Goal: Information Seeking & Learning: Learn about a topic

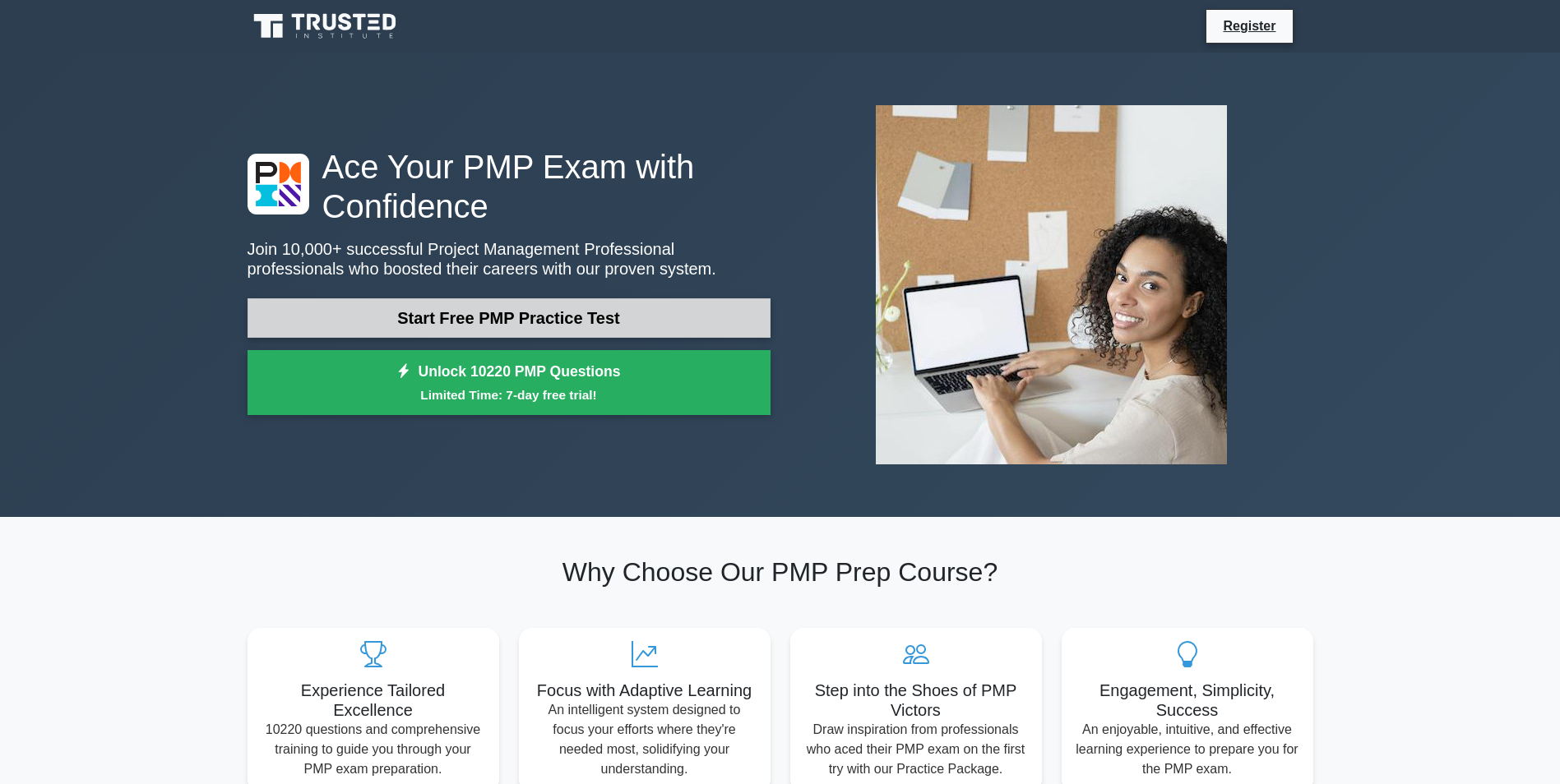
click at [440, 326] on link "Start Free PMP Practice Test" at bounding box center [508, 318] width 523 height 39
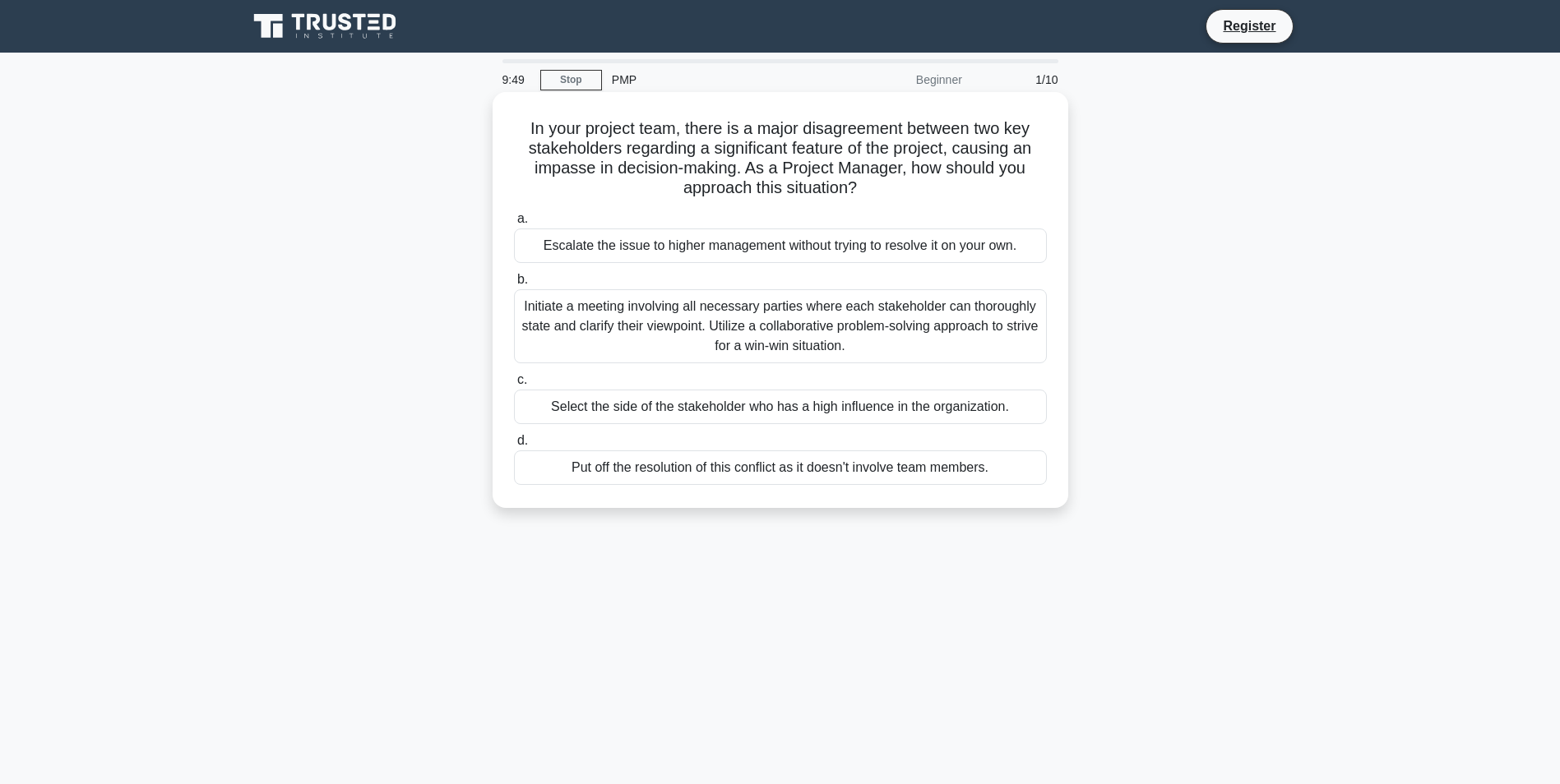
click at [600, 327] on div "Initiate a meeting involving all necessary parties where each stakeholder can t…" at bounding box center [780, 325] width 532 height 74
click at [514, 285] on input "b. Initiate a meeting involving all necessary parties where each stakeholder ca…" at bounding box center [514, 279] width 0 height 11
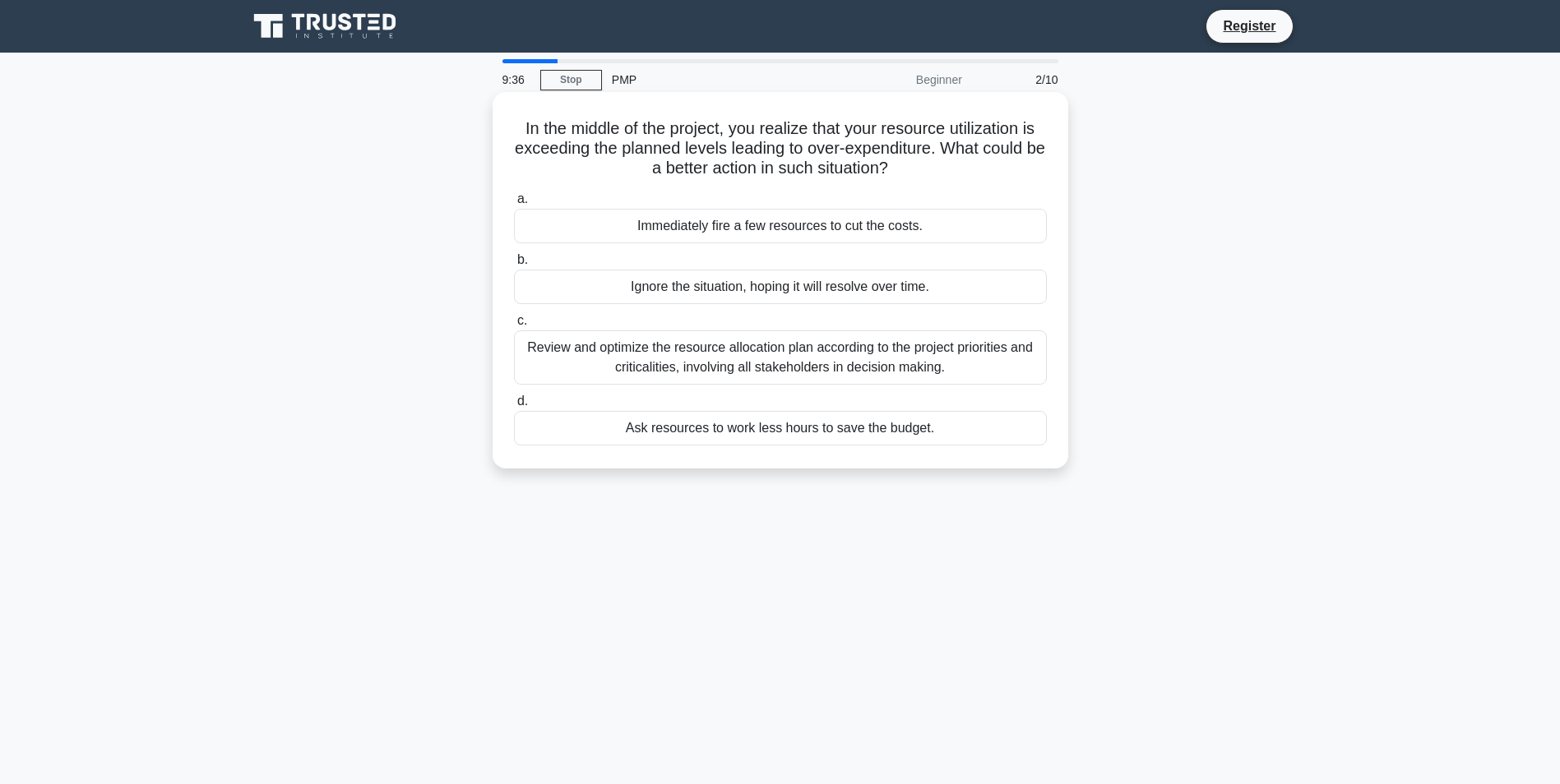
click at [642, 348] on div "Review and optimize the resource allocation plan according to the project prior…" at bounding box center [780, 357] width 532 height 54
click at [514, 326] on input "c. Review and optimize the resource allocation plan according to the project pr…" at bounding box center [514, 321] width 0 height 11
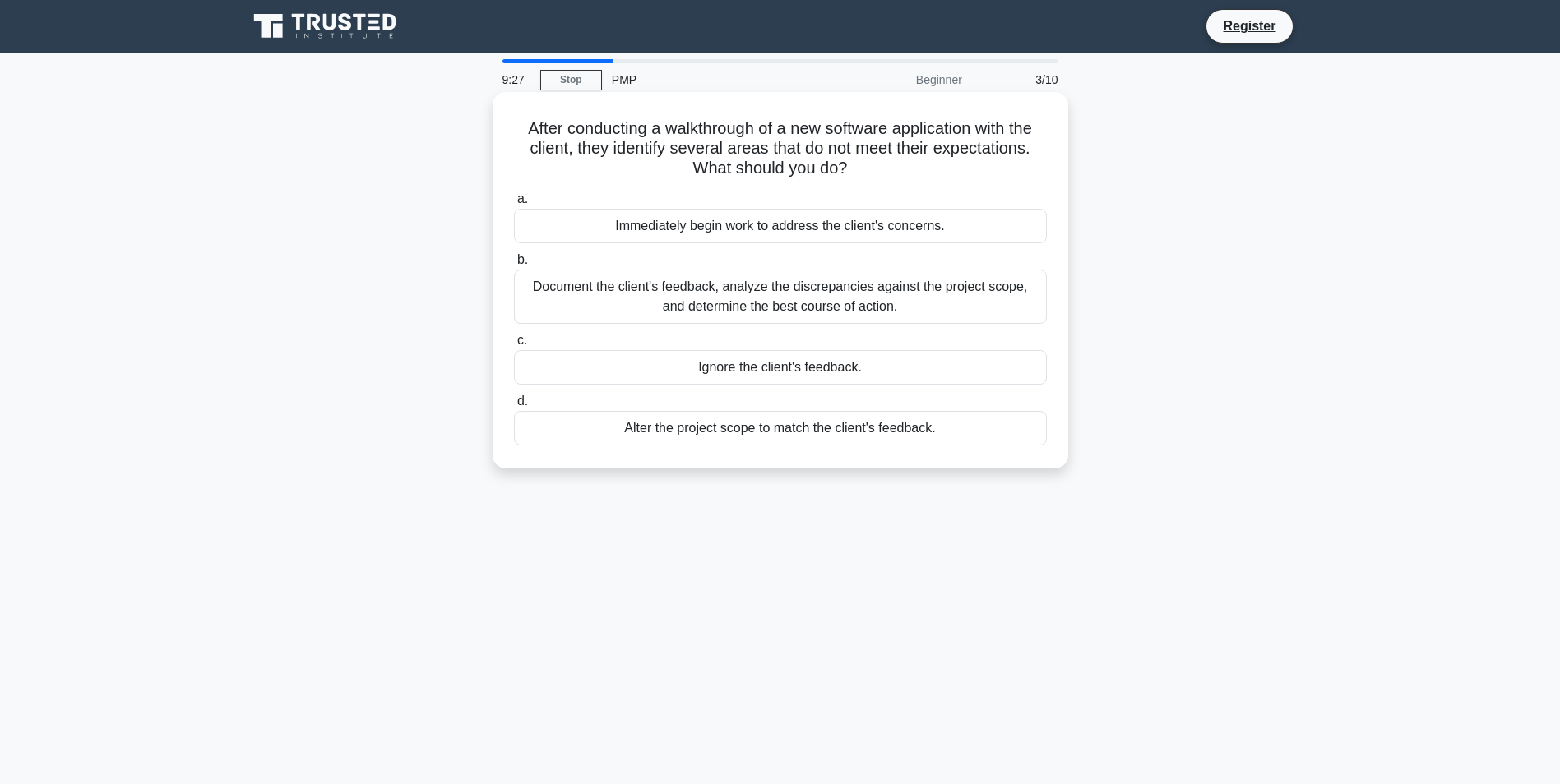
click at [688, 308] on div "Document the client's feedback, analyze the discrepancies against the project s…" at bounding box center [780, 296] width 532 height 54
click at [514, 265] on input "b. Document the client's feedback, analyze the discrepancies against the projec…" at bounding box center [514, 260] width 0 height 11
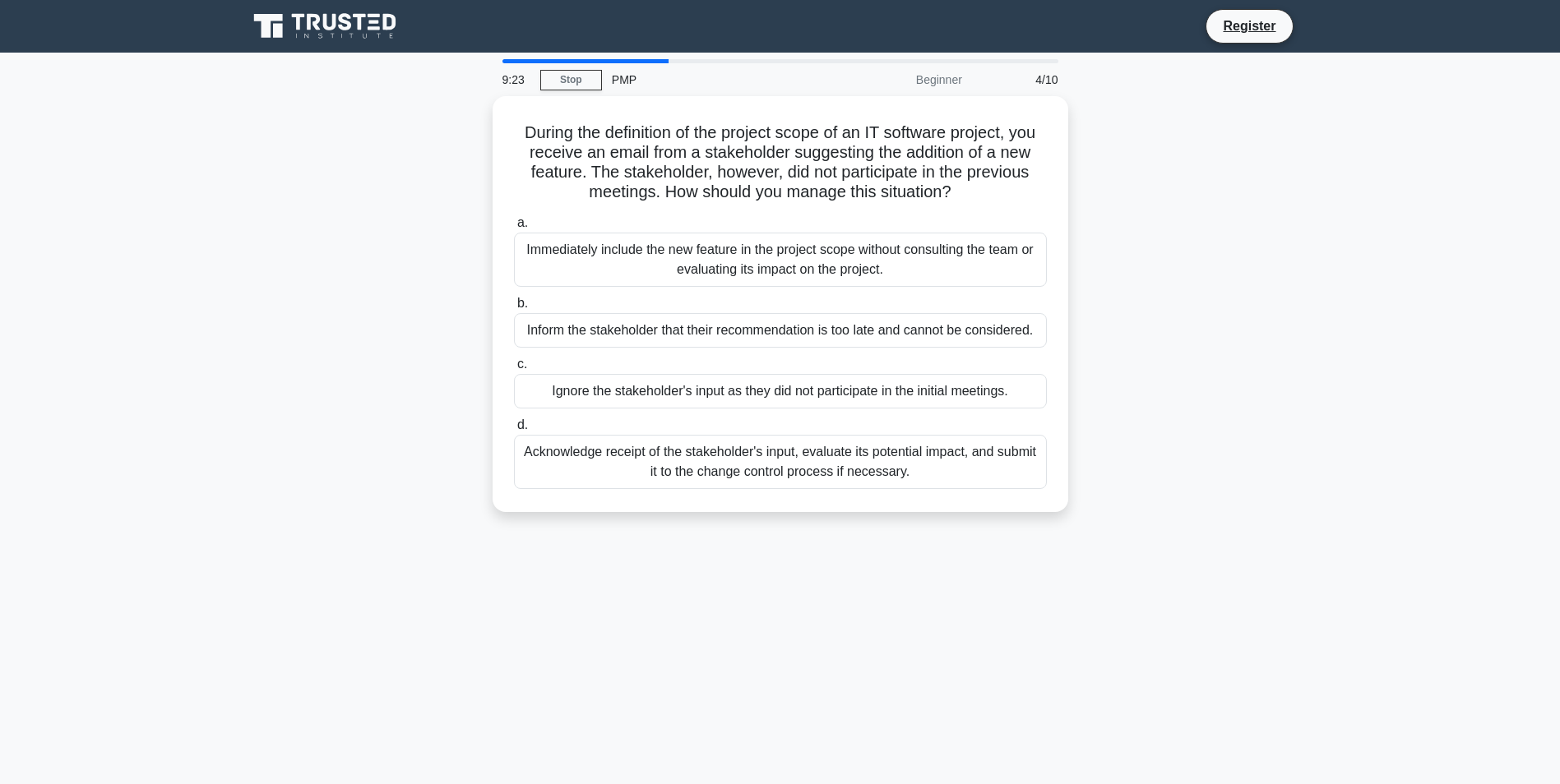
click at [659, 56] on main "9:23 Stop PMP Beginner 4/10 During the definition of the project scope of an IT…" at bounding box center [780, 469] width 1560 height 835
click at [647, 59] on div at bounding box center [586, 61] width 167 height 4
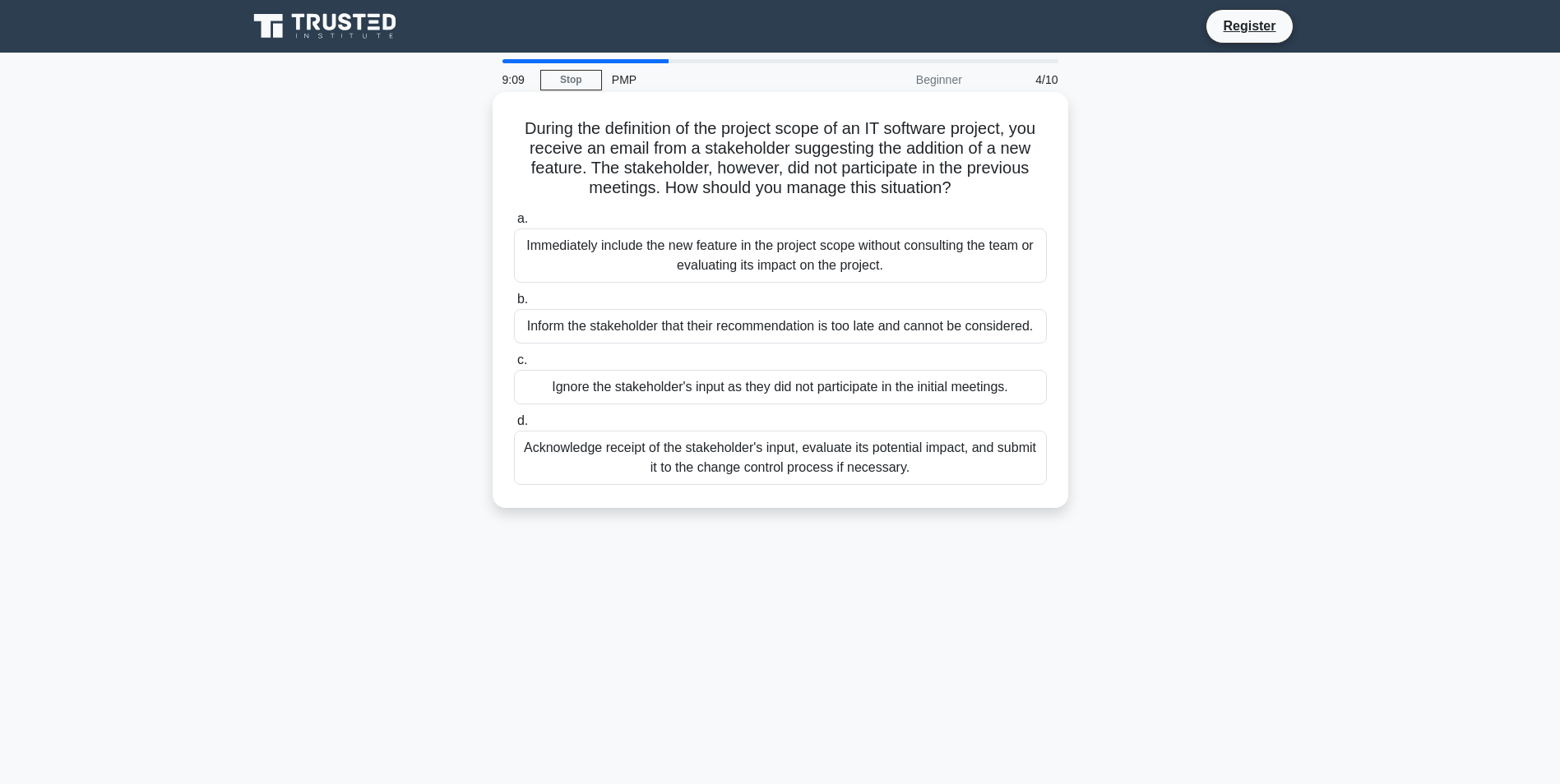
click at [651, 458] on div "Acknowledge receipt of the stakeholder's input, evaluate its potential impact, …" at bounding box center [780, 457] width 532 height 54
click at [514, 427] on input "d. Acknowledge receipt of the stakeholder's input, evaluate its potential impac…" at bounding box center [514, 421] width 0 height 11
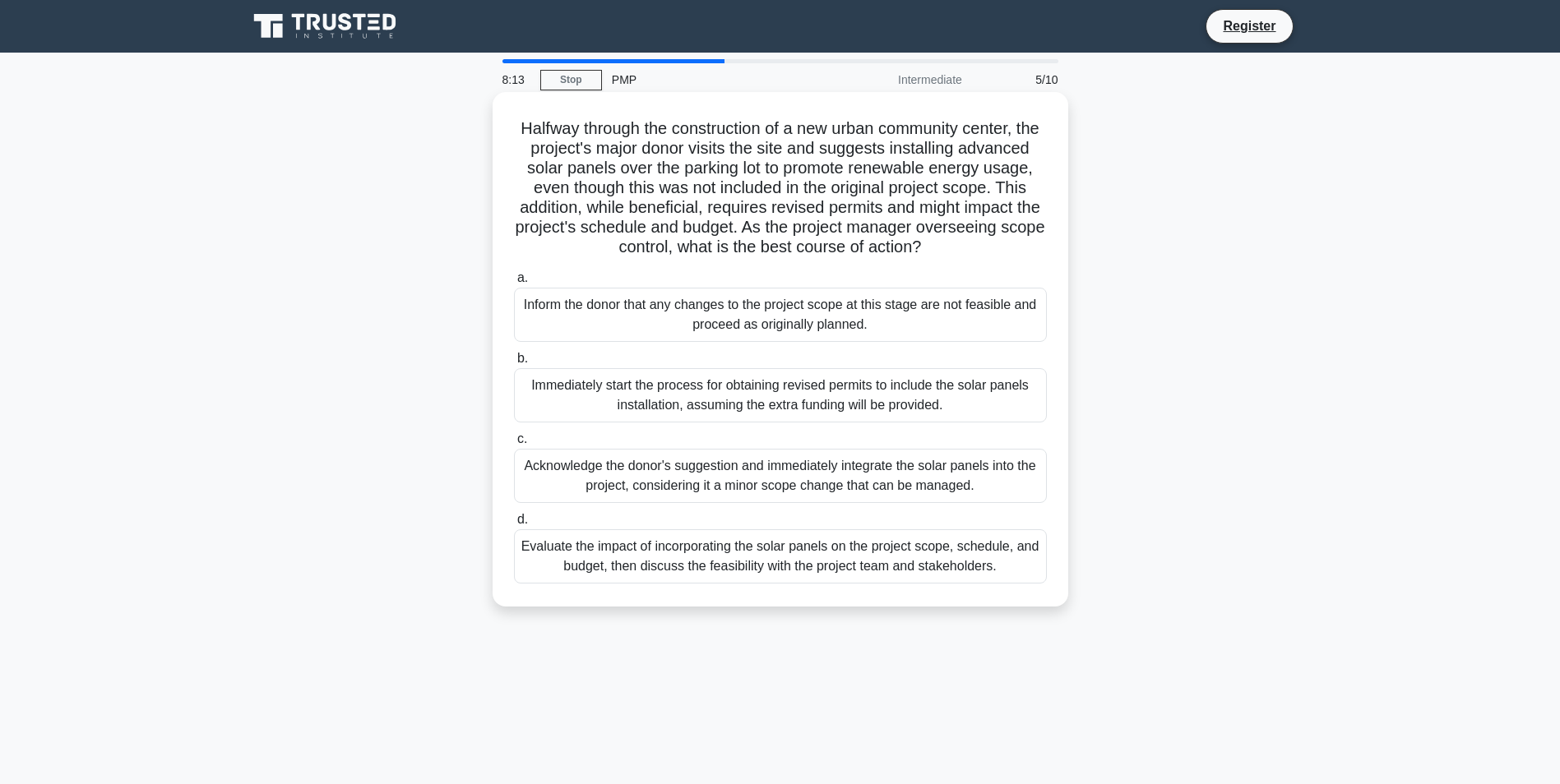
click at [609, 584] on div "Evaluate the impact of incorporating the solar panels on the project scope, sch…" at bounding box center [780, 556] width 532 height 54
click at [514, 525] on input "d. Evaluate the impact of incorporating the solar panels on the project scope, …" at bounding box center [514, 520] width 0 height 11
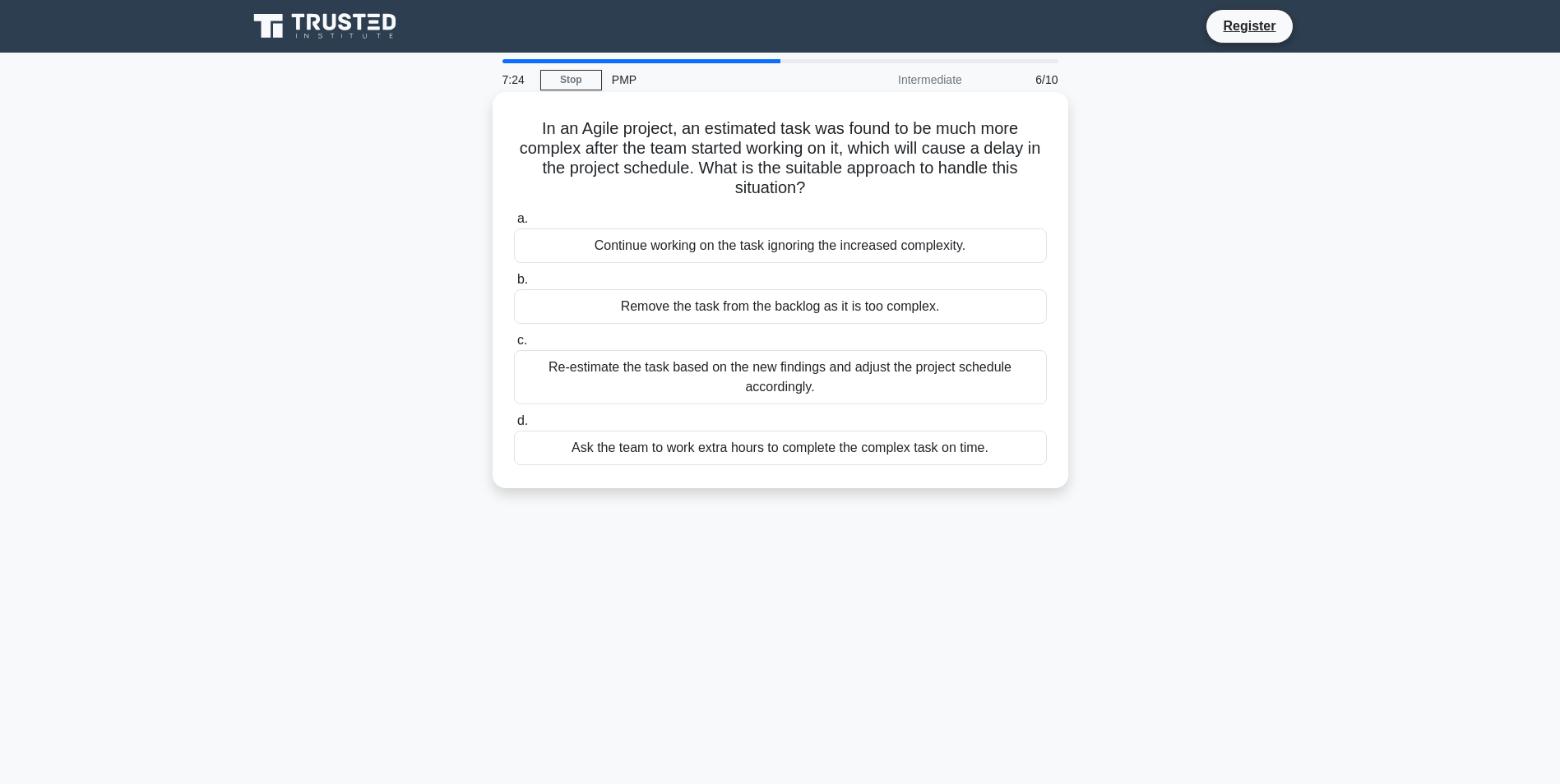
click at [579, 384] on div "Re-estimate the task based on the new findings and adjust the project schedule …" at bounding box center [780, 377] width 532 height 54
click at [514, 346] on input "c. Re-estimate the task based on the new findings and adjust the project schedu…" at bounding box center [514, 341] width 0 height 11
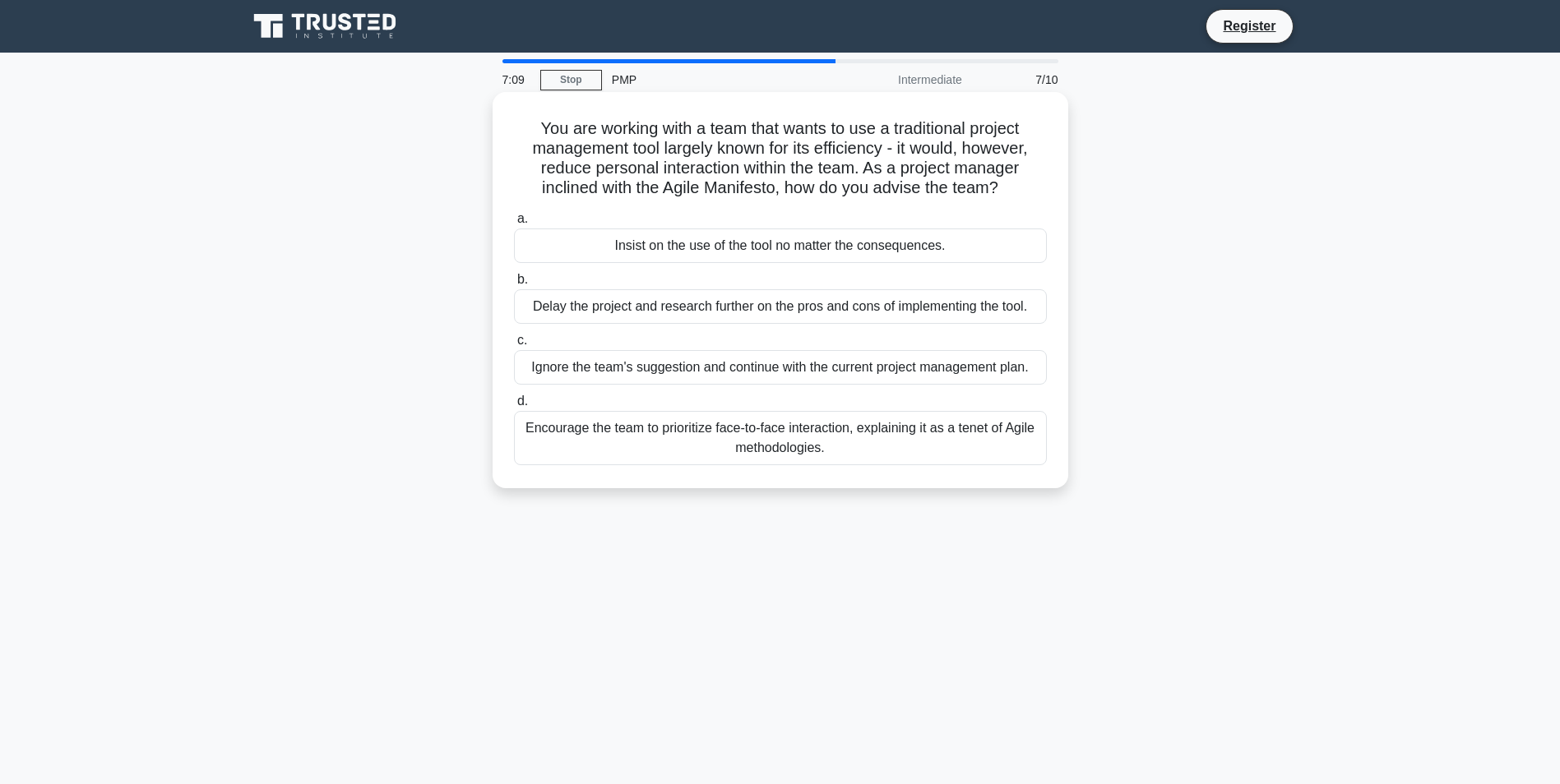
click at [630, 444] on div "Encourage the team to prioritize face-to-face interaction, explaining it as a t…" at bounding box center [780, 437] width 532 height 54
click at [514, 407] on input "d. Encourage the team to prioritize face-to-face interaction, explaining it as …" at bounding box center [514, 402] width 0 height 11
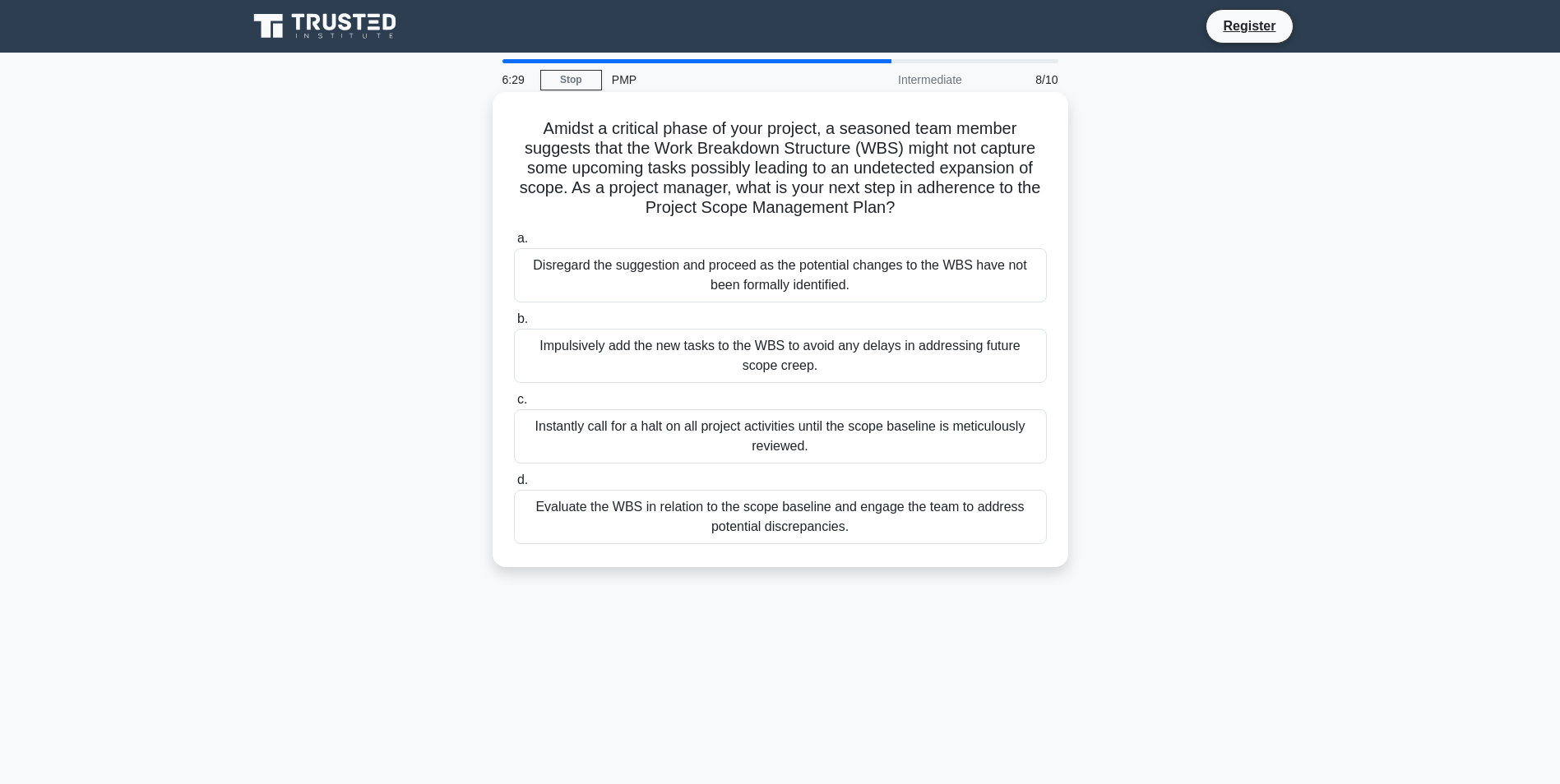
click at [530, 525] on div "Evaluate the WBS in relation to the scope baseline and engage the team to addre…" at bounding box center [780, 516] width 532 height 54
click at [514, 486] on input "d. Evaluate the WBS in relation to the scope baseline and engage the team to ad…" at bounding box center [514, 481] width 0 height 11
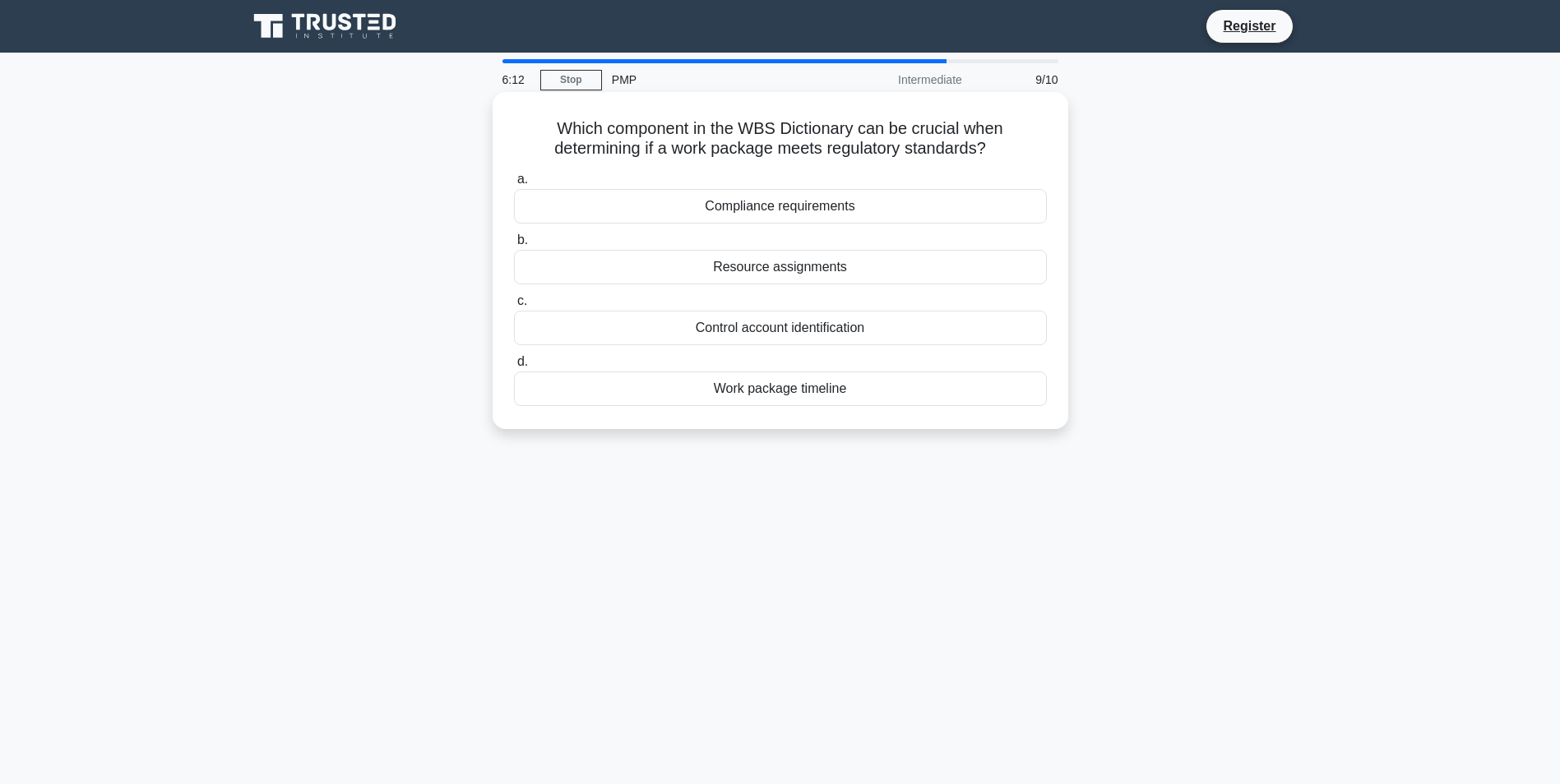
click at [765, 204] on div "Compliance requirements" at bounding box center [780, 206] width 532 height 35
click at [514, 184] on input "a. Compliance requirements" at bounding box center [514, 179] width 0 height 11
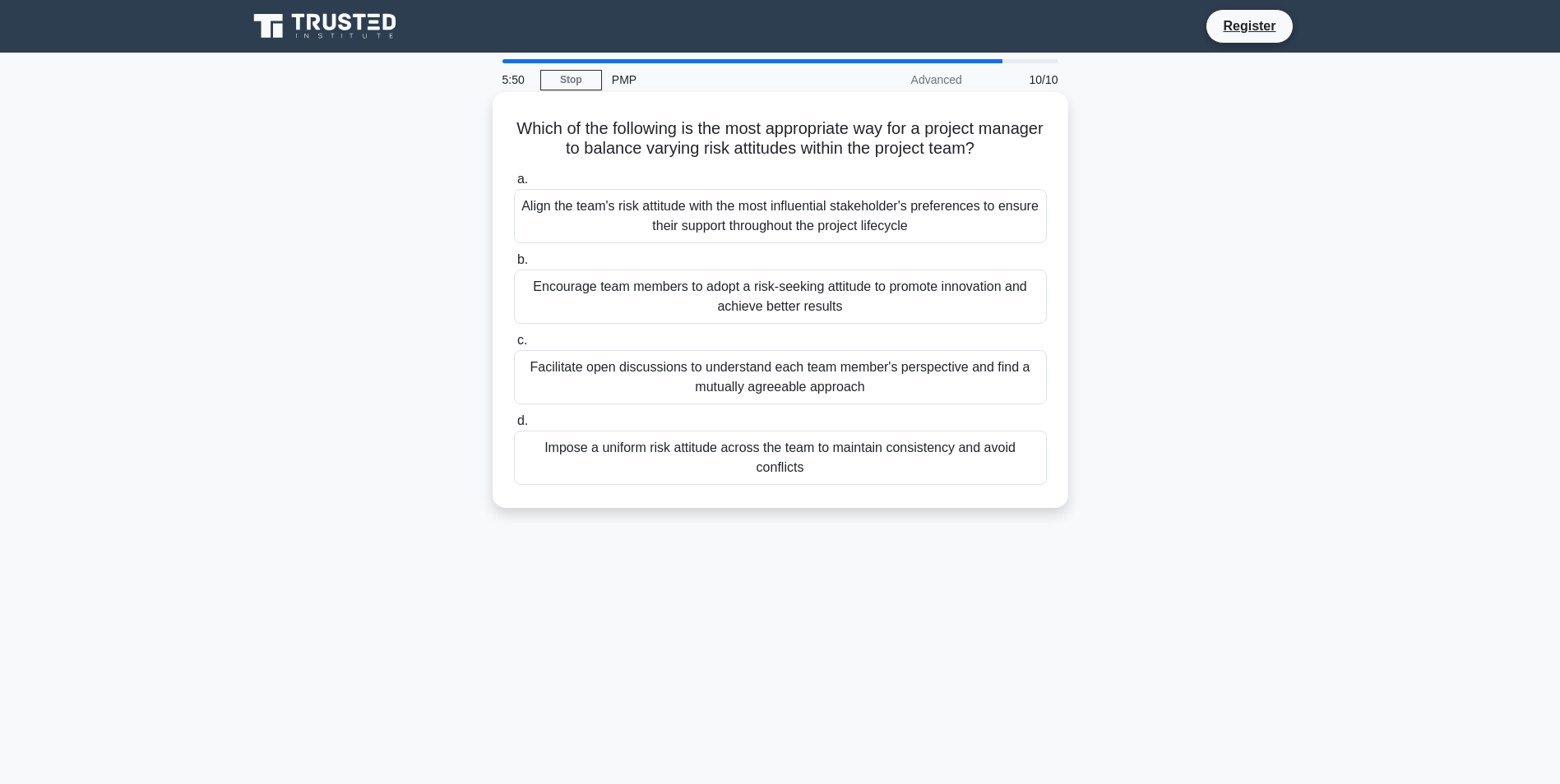
click at [926, 379] on div "Facilitate open discussions to understand each team member's perspective and fi…" at bounding box center [780, 377] width 532 height 54
click at [514, 346] on input "c. Facilitate open discussions to understand each team member's perspective and…" at bounding box center [514, 341] width 0 height 11
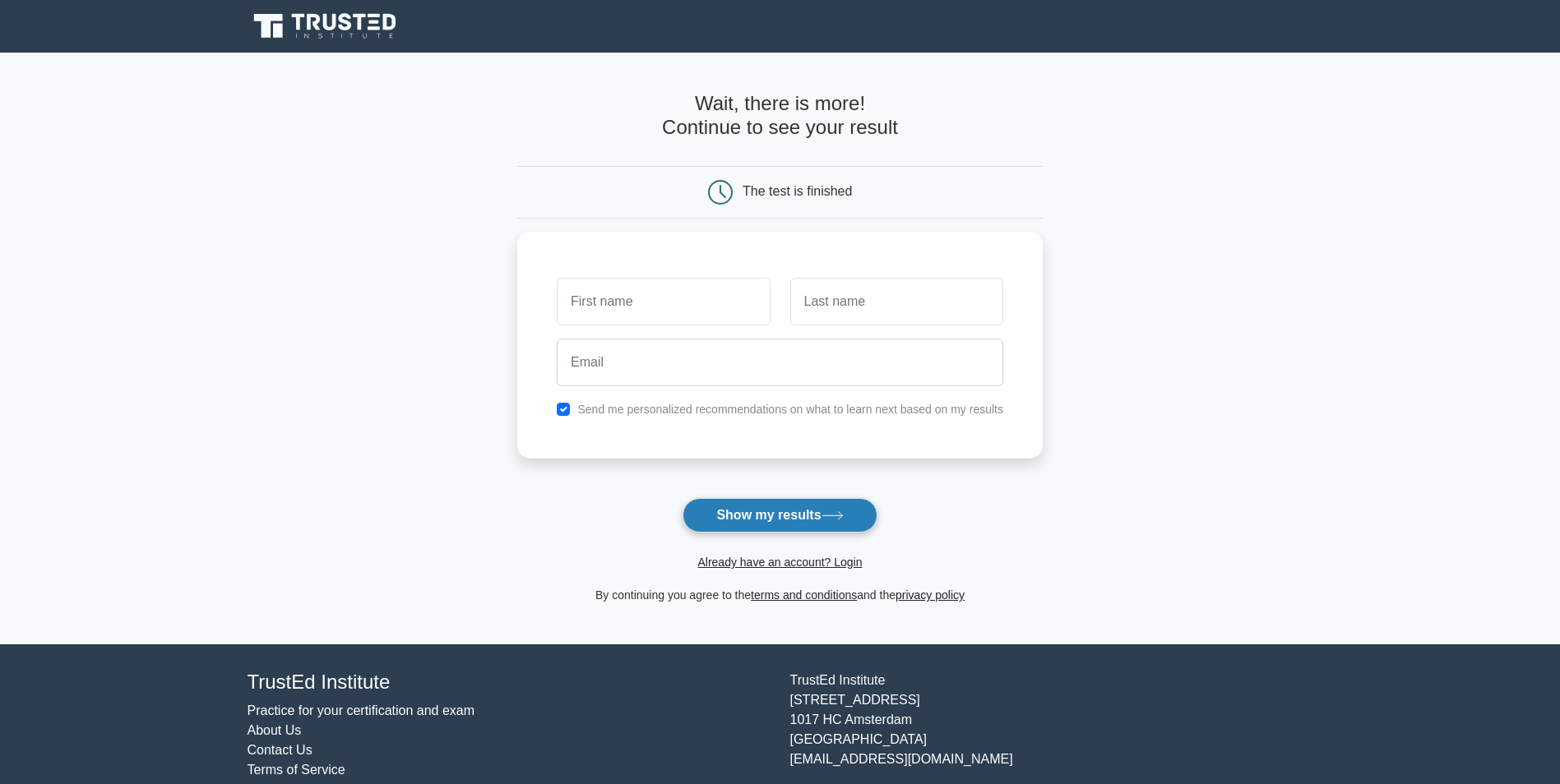
click at [808, 515] on button "Show my results" at bounding box center [779, 514] width 194 height 35
type input "yas"
type input "nik"
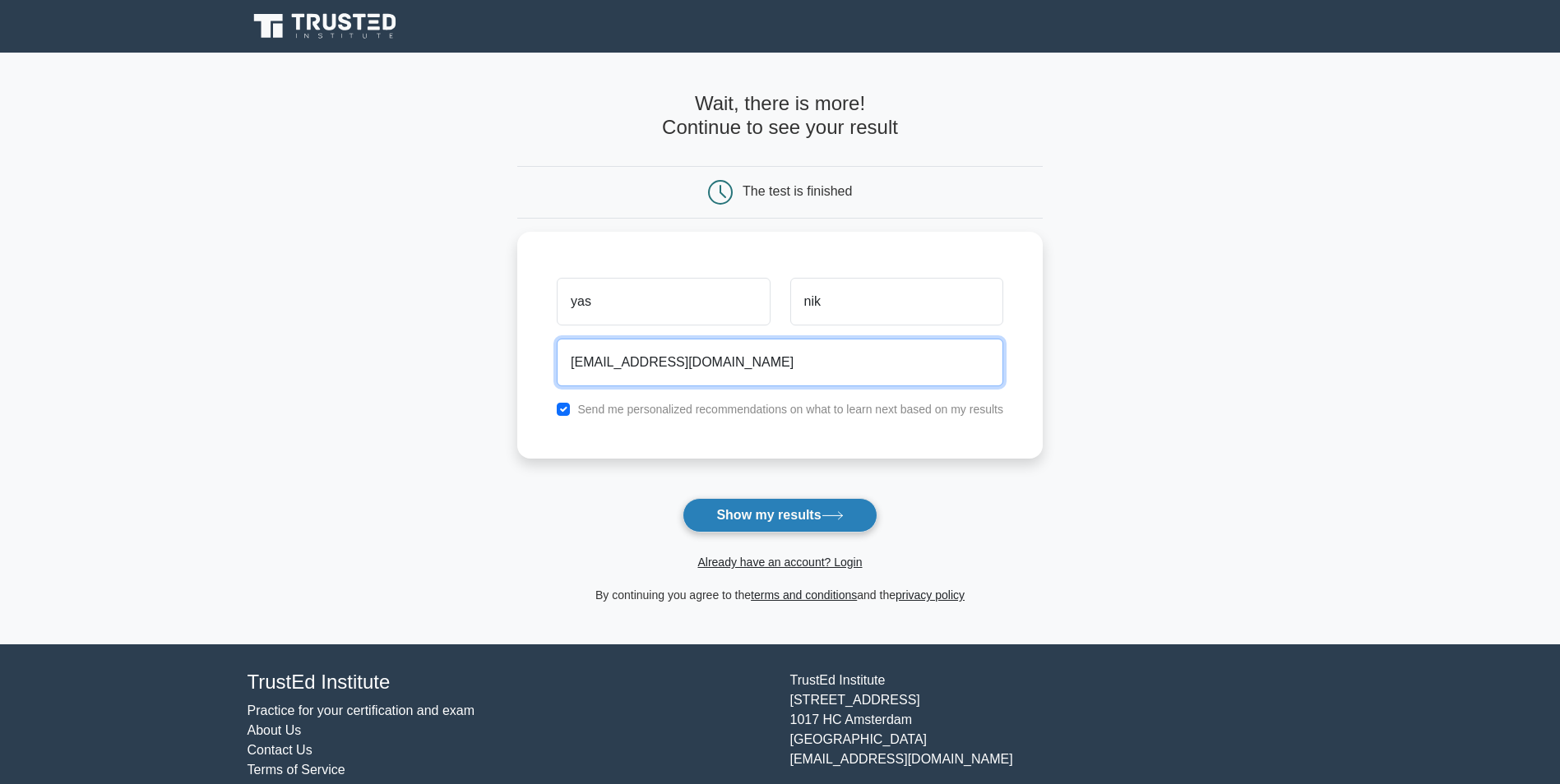
type input "[EMAIL_ADDRESS][DOMAIN_NAME]"
click at [740, 518] on button "Show my results" at bounding box center [779, 514] width 194 height 35
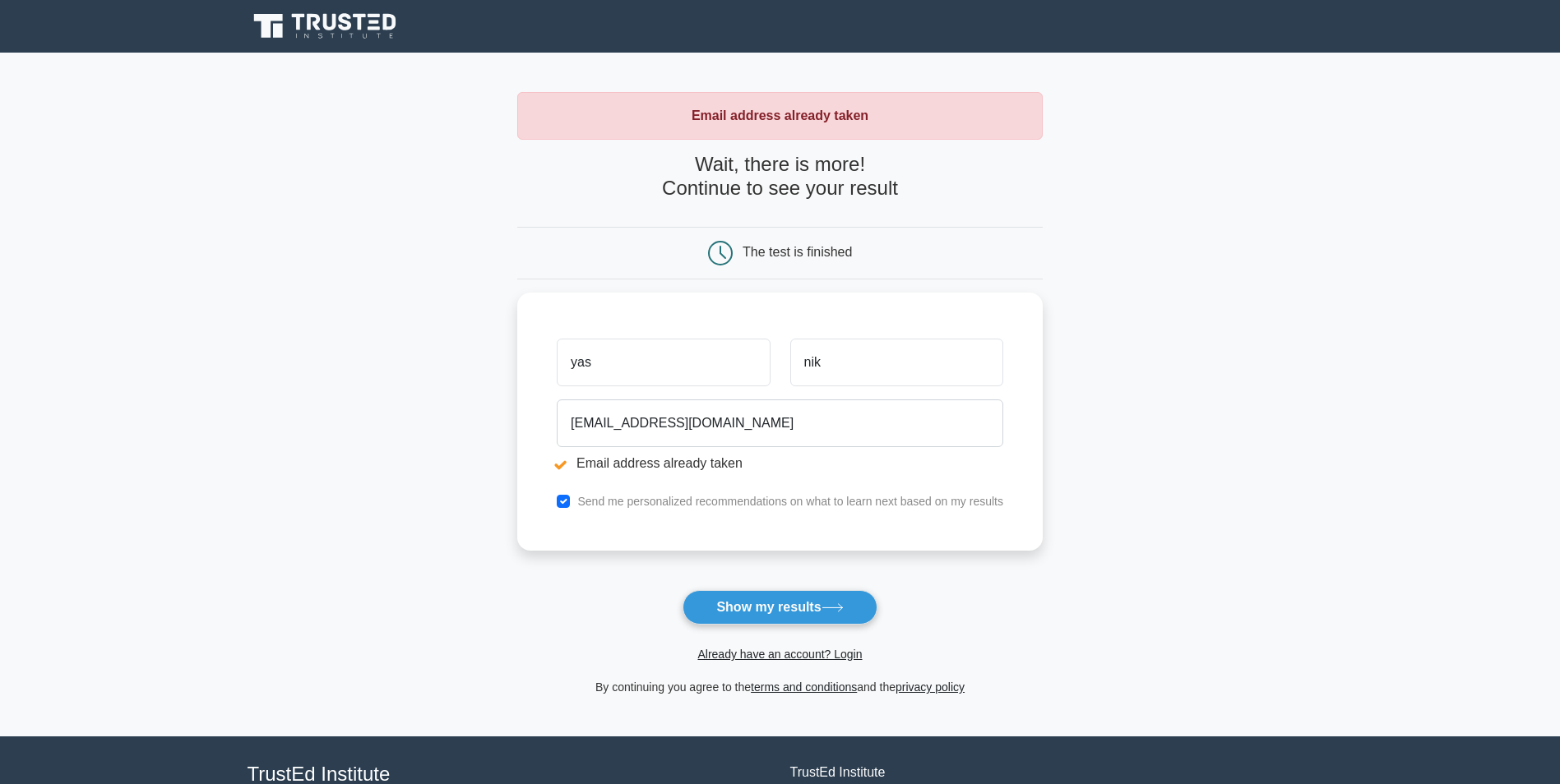
scroll to position [44, 0]
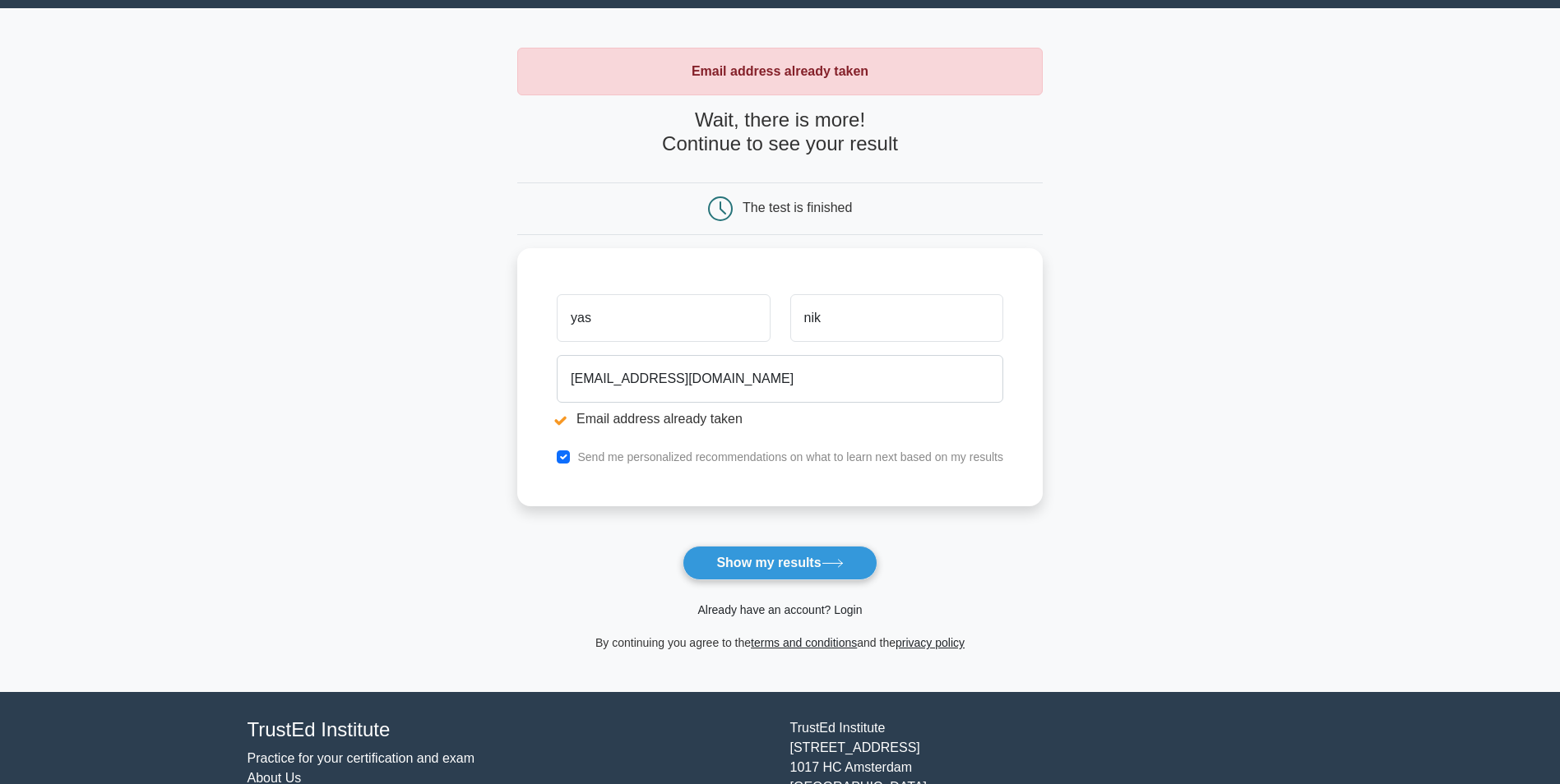
click at [720, 608] on link "Already have an account? Login" at bounding box center [779, 609] width 164 height 13
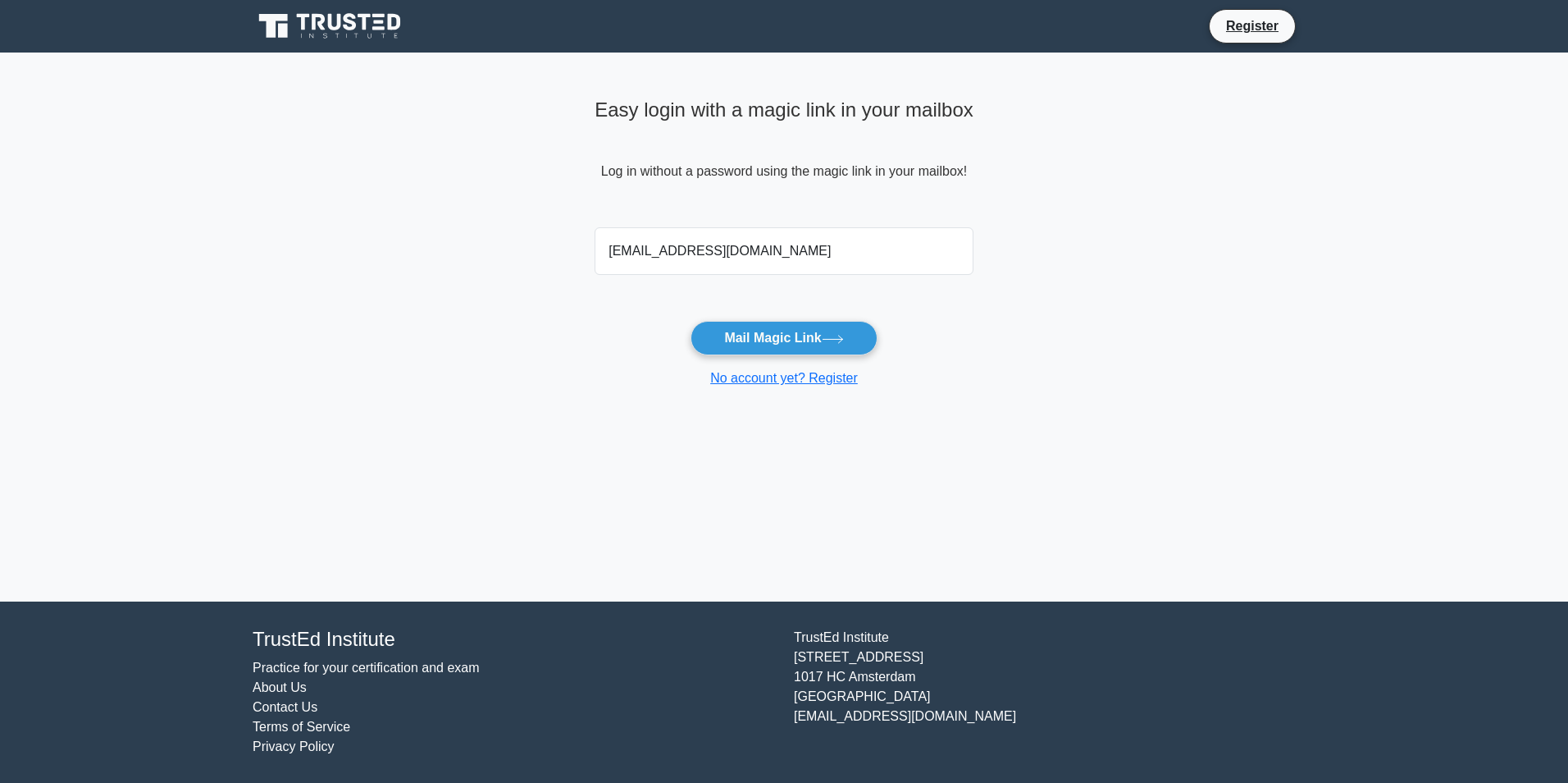
type input "ynikseresht@gmail.com"
click at [691, 321] on button "Mail Magic Link" at bounding box center [784, 337] width 186 height 35
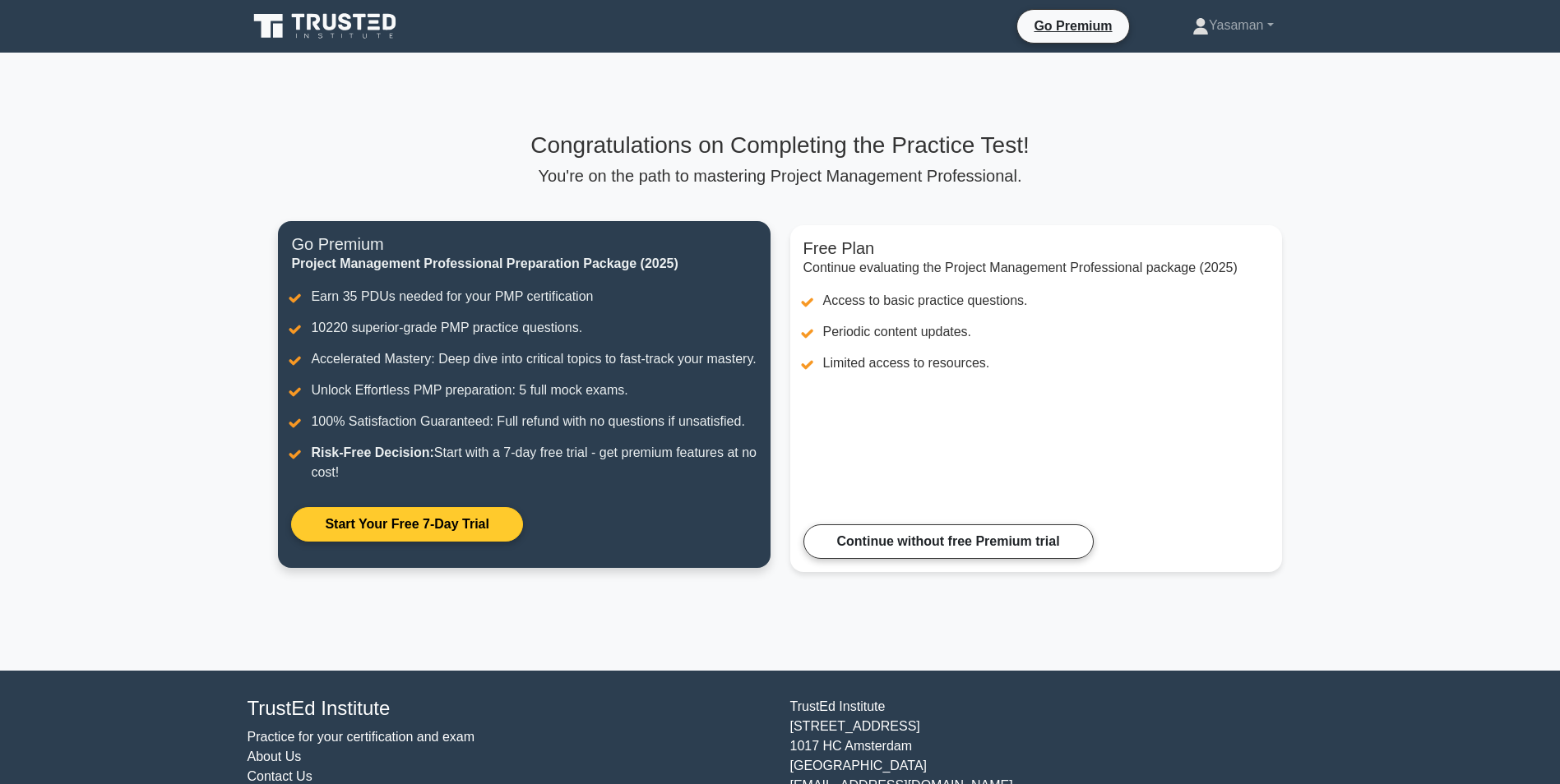
click at [464, 542] on link "Start Your Free 7-Day Trial" at bounding box center [406, 524] width 231 height 35
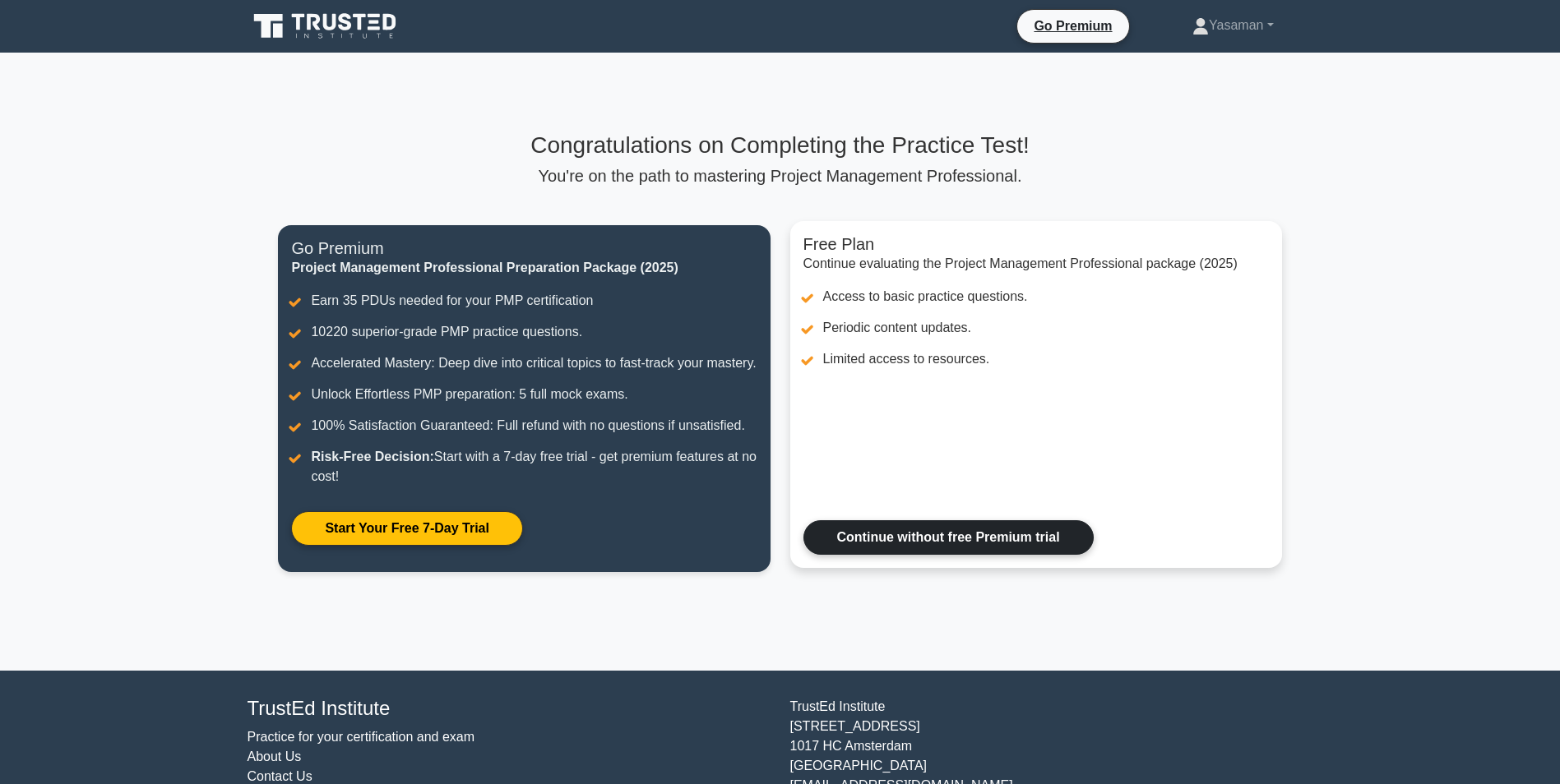
click at [946, 554] on link "Continue without free Premium trial" at bounding box center [948, 537] width 290 height 35
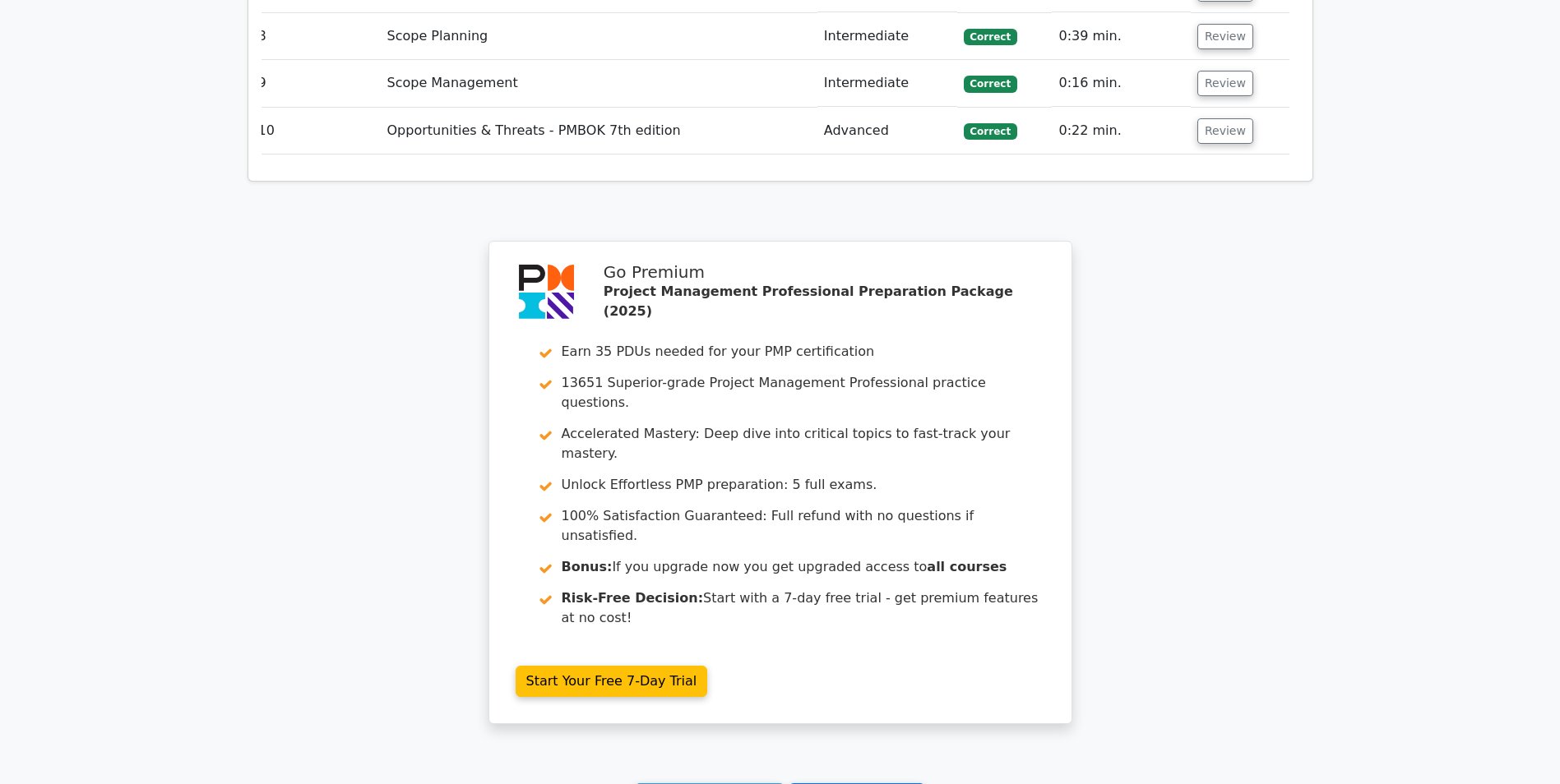
scroll to position [2654, 0]
